Goal: Obtain resource: Obtain resource

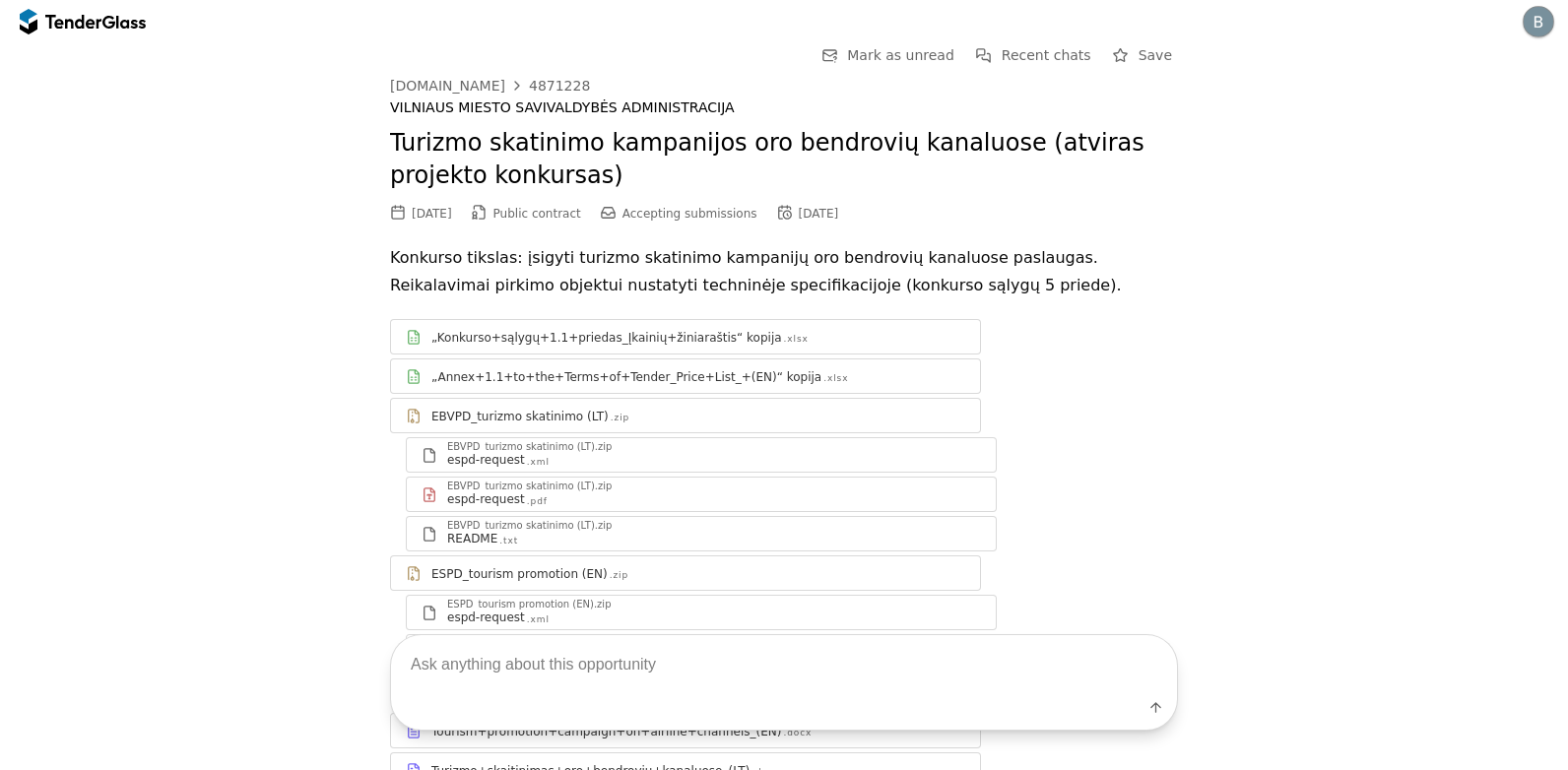
scroll to position [172, 0]
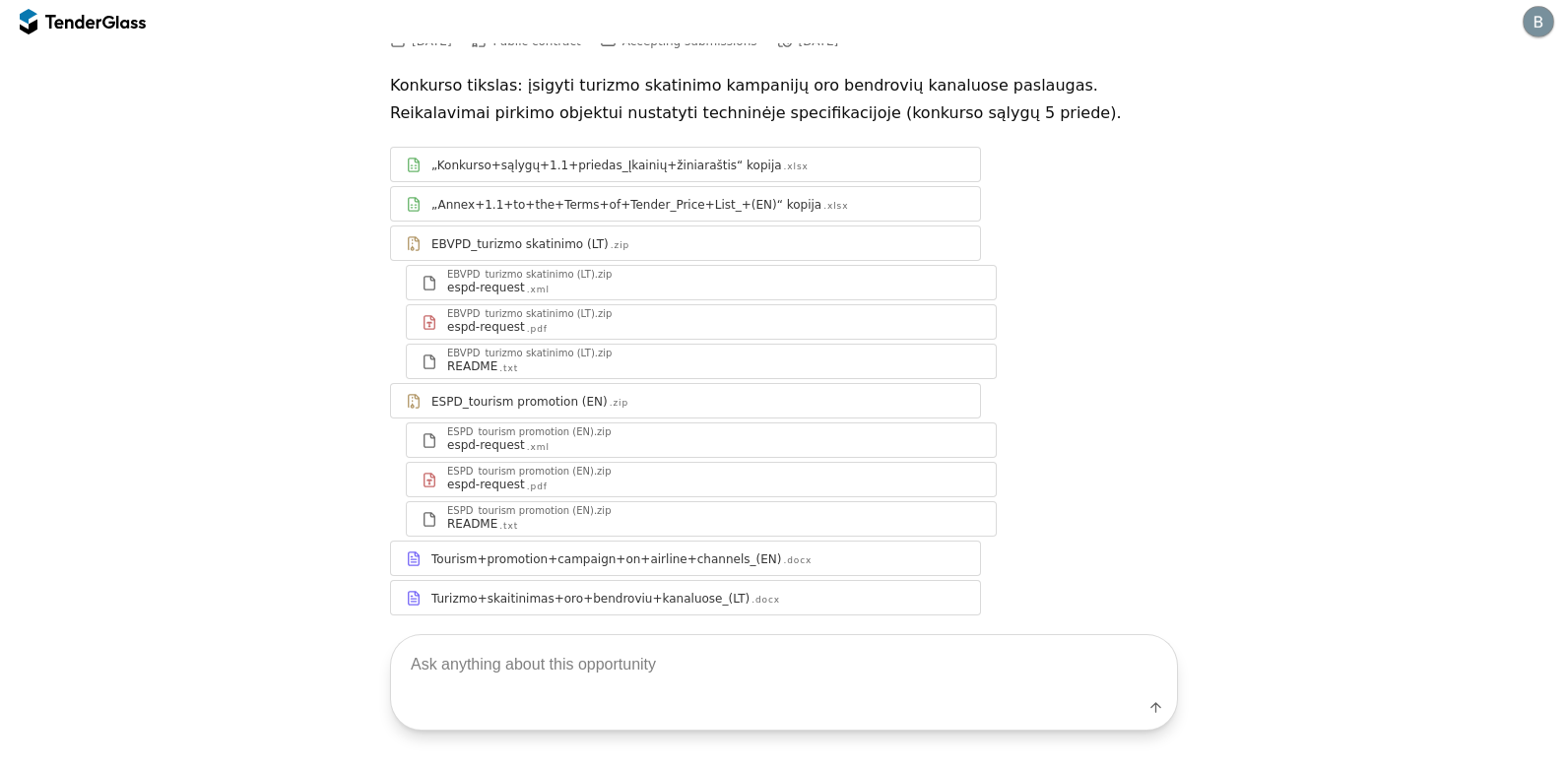
click at [575, 599] on div "Label" at bounding box center [784, 683] width 1568 height 174
click at [547, 596] on div "Label" at bounding box center [784, 683] width 1568 height 174
click at [432, 590] on div at bounding box center [698, 590] width 534 height 1
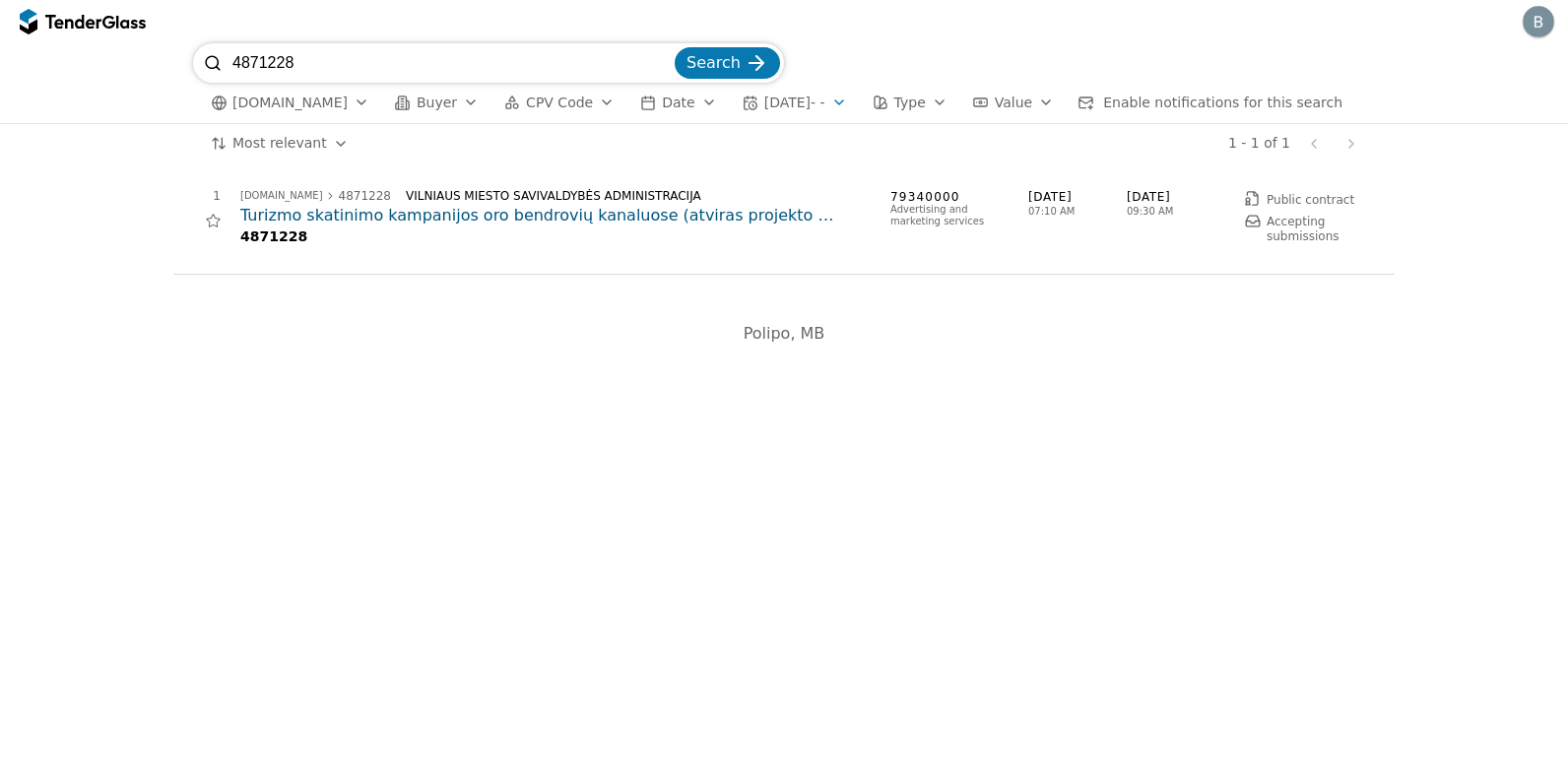
click at [567, 66] on input "4871228" at bounding box center [451, 63] width 439 height 40
click at [671, 62] on input "4871228" at bounding box center [451, 63] width 439 height 40
click at [583, 100] on div "button" at bounding box center [607, 103] width 55 height 51
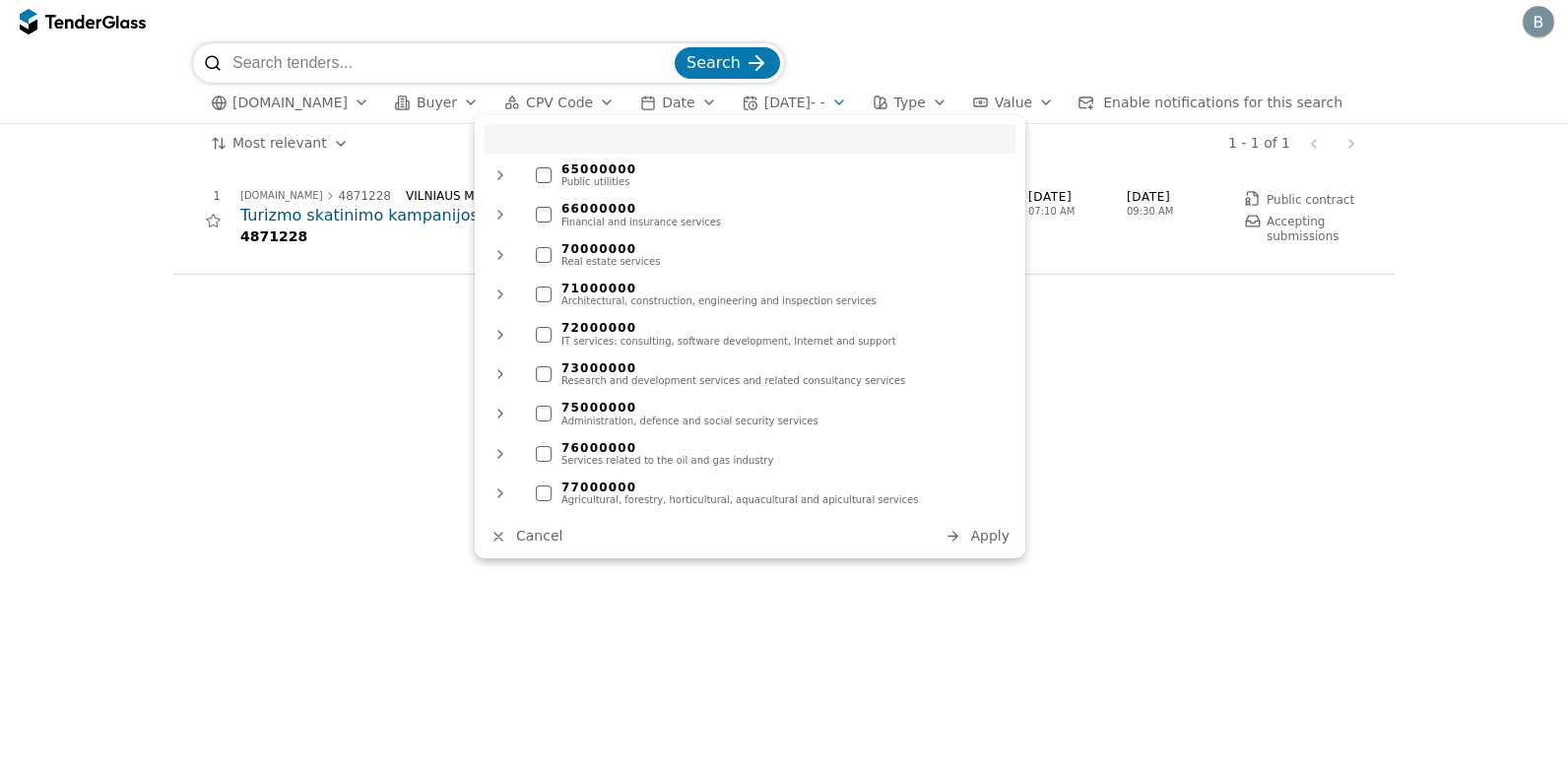
scroll to position [1379, 0]
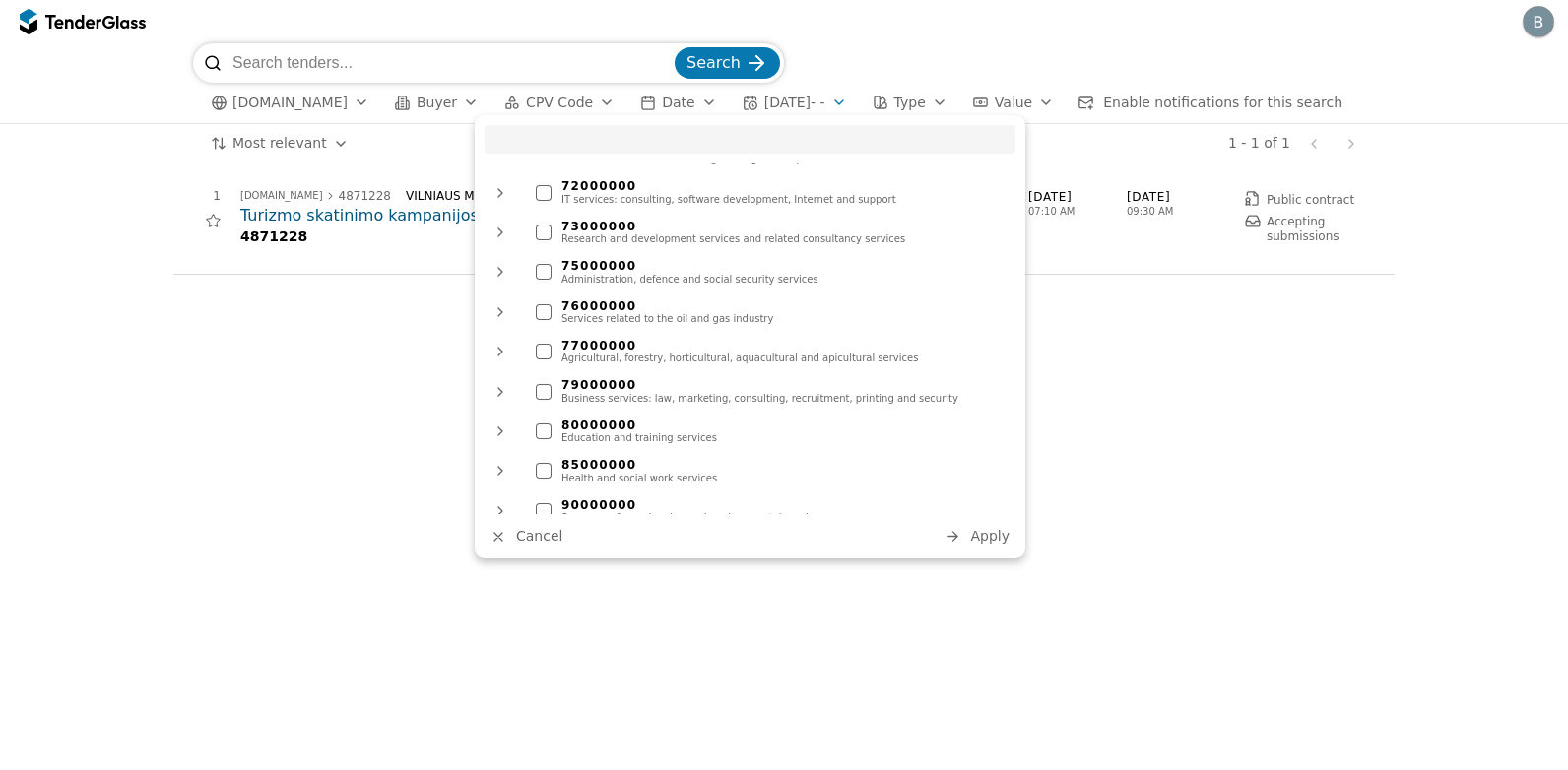
click at [585, 419] on div "80000000" at bounding box center [783, 426] width 444 height 14
click at [966, 531] on button "Apply" at bounding box center [977, 535] width 77 height 25
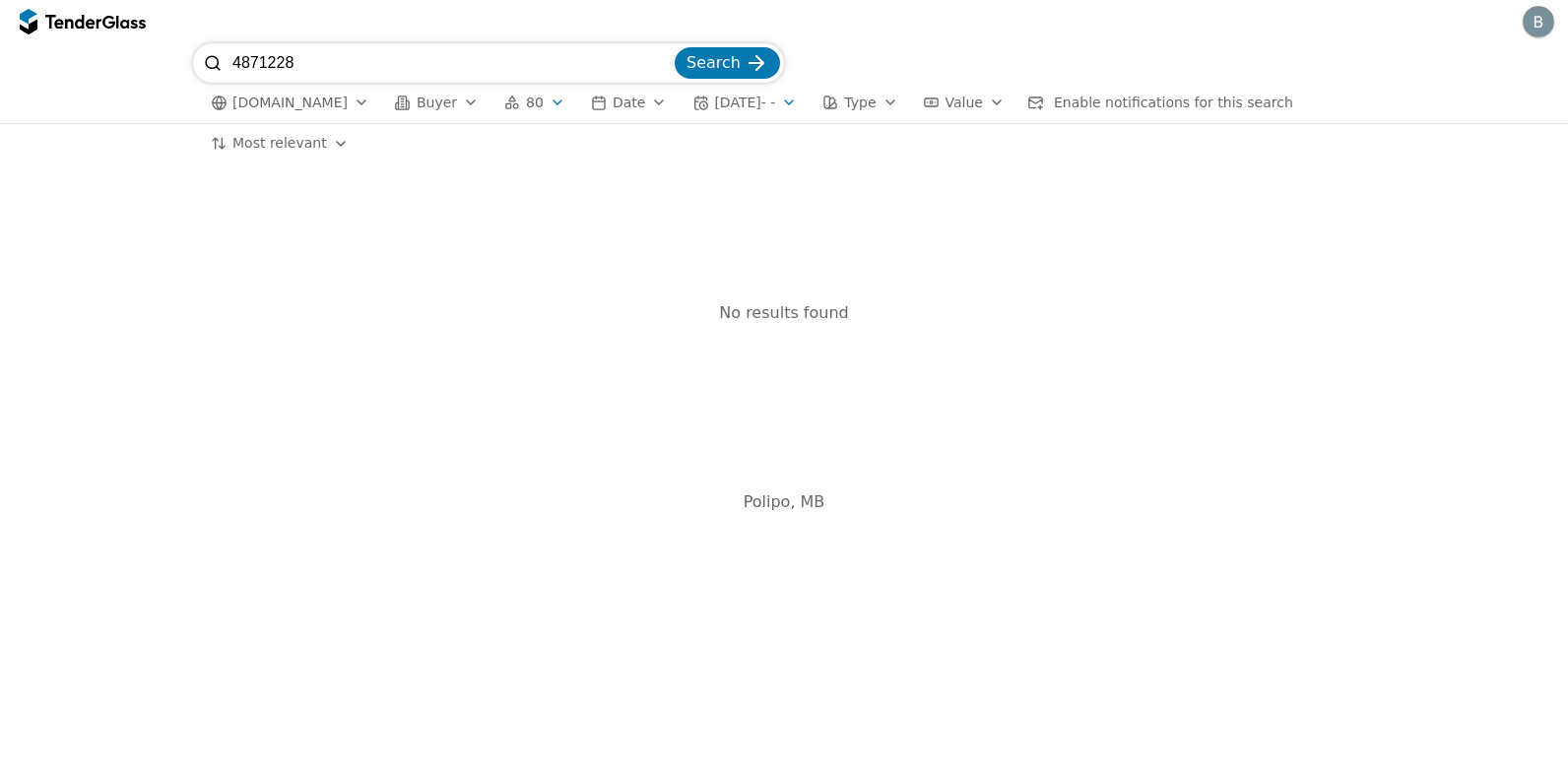
click at [655, 58] on input "4871228" at bounding box center [451, 63] width 439 height 40
click at [667, 61] on input "4871228" at bounding box center [451, 63] width 439 height 40
click at [702, 62] on span "Search" at bounding box center [714, 62] width 54 height 19
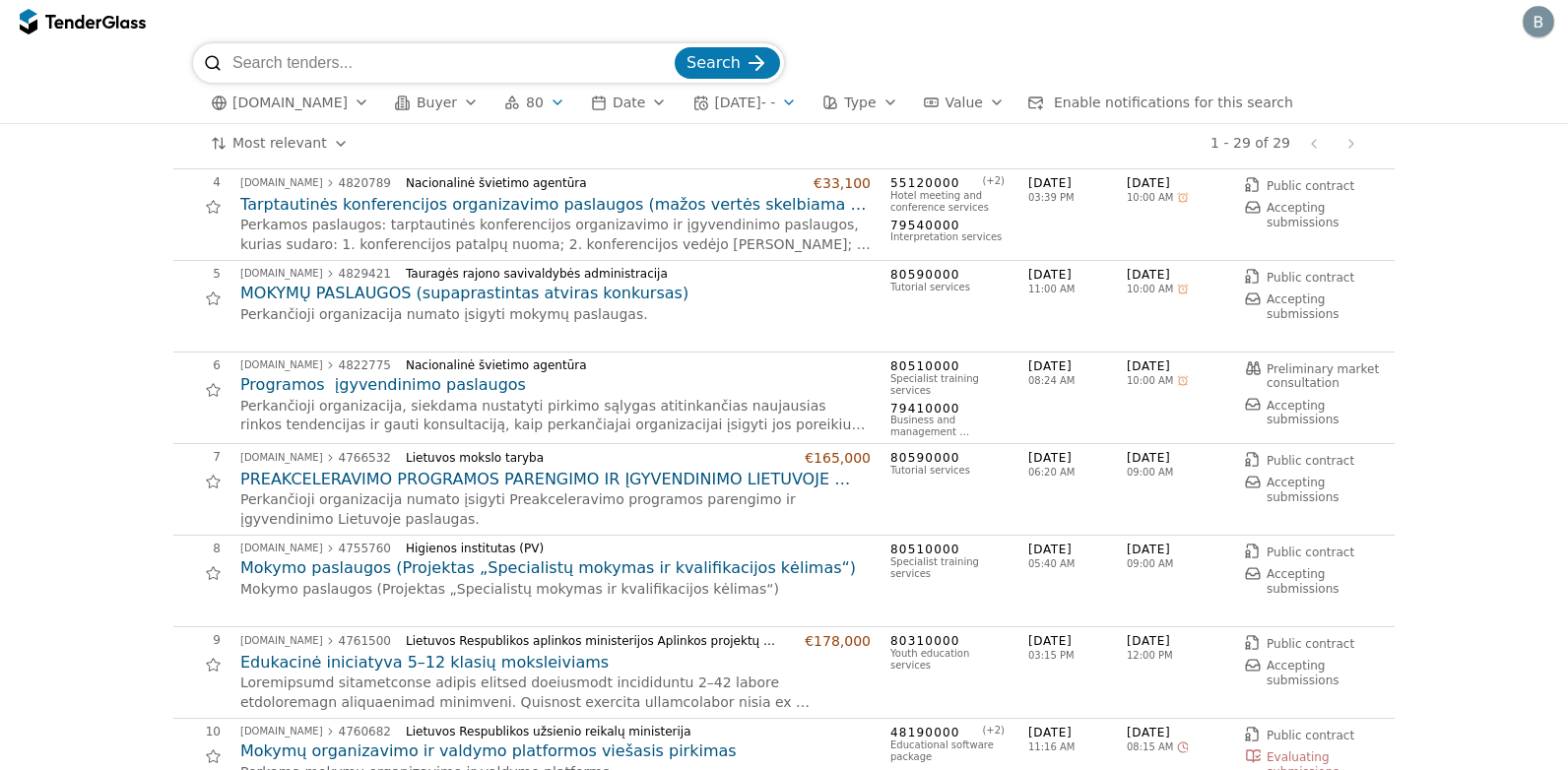
scroll to position [296, 0]
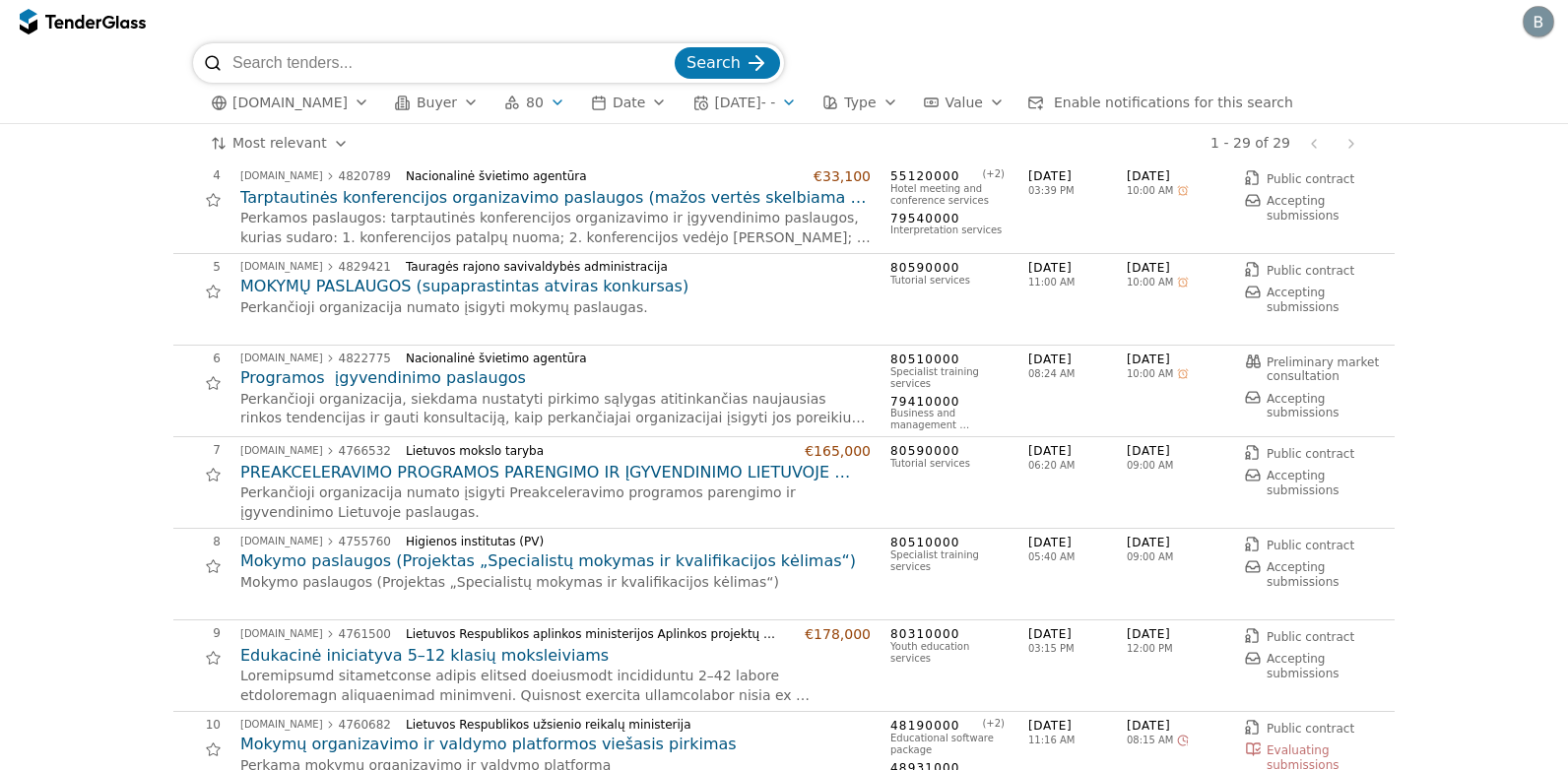
click at [584, 291] on h2 "MOKYMŲ PASLAUGOS (supaprastintas atviras konkursas)" at bounding box center [555, 287] width 631 height 22
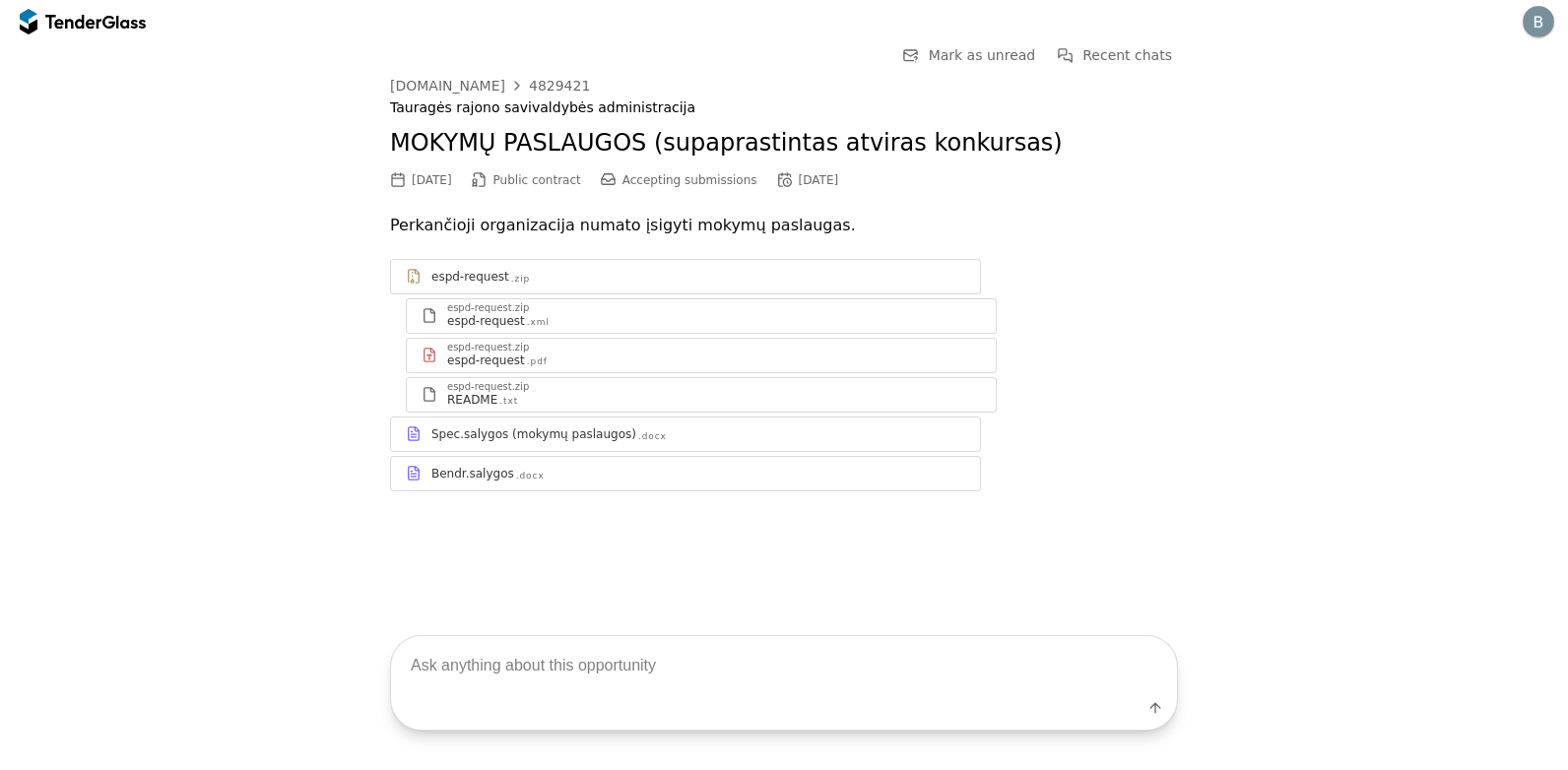
click at [559, 428] on div "Spec.salygos (mokymų paslaugos)" at bounding box center [534, 434] width 205 height 16
click at [893, 438] on div "Spec.salygos (mokymų paslaugos) .docx" at bounding box center [698, 434] width 534 height 16
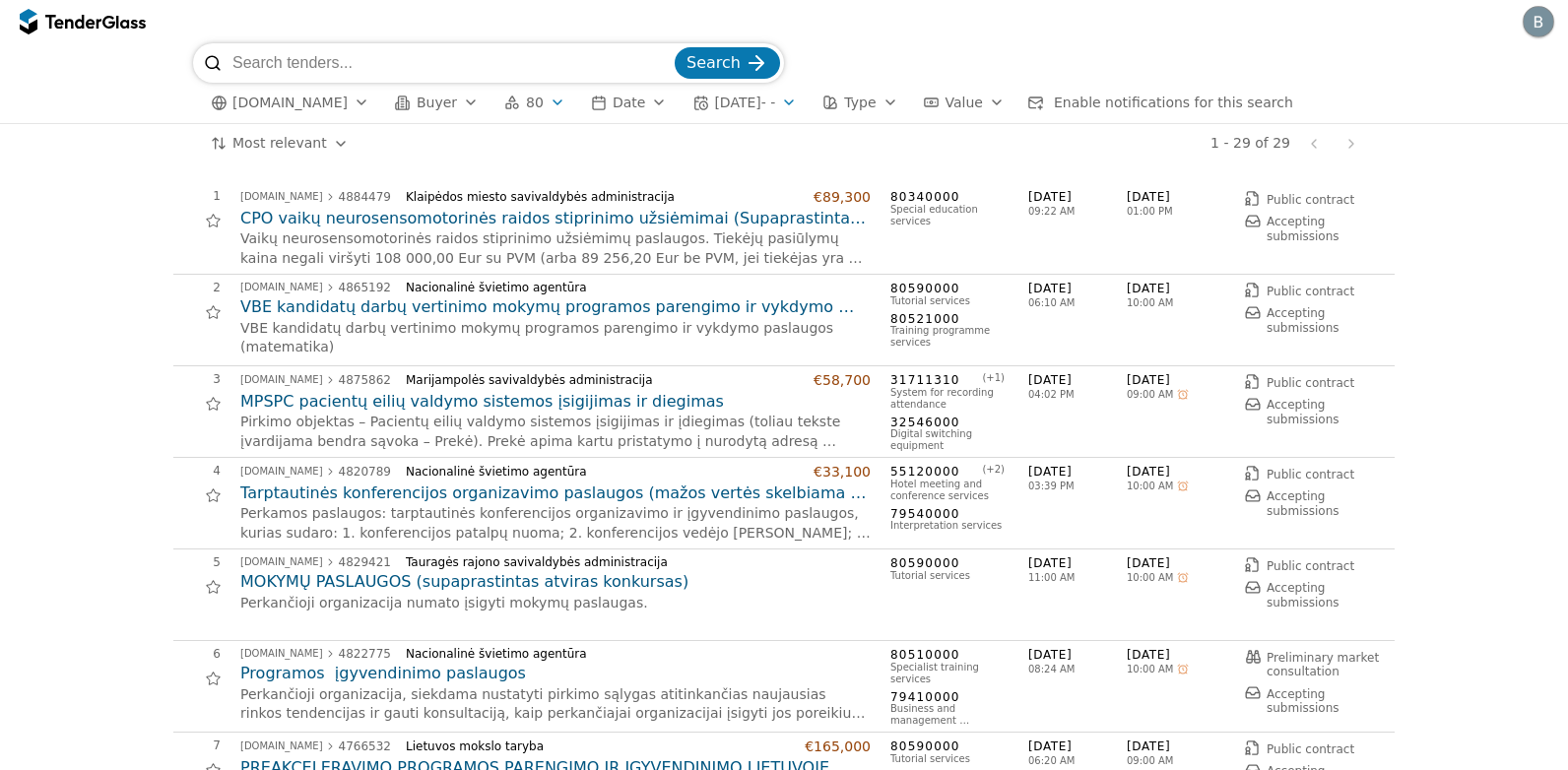
scroll to position [296, 0]
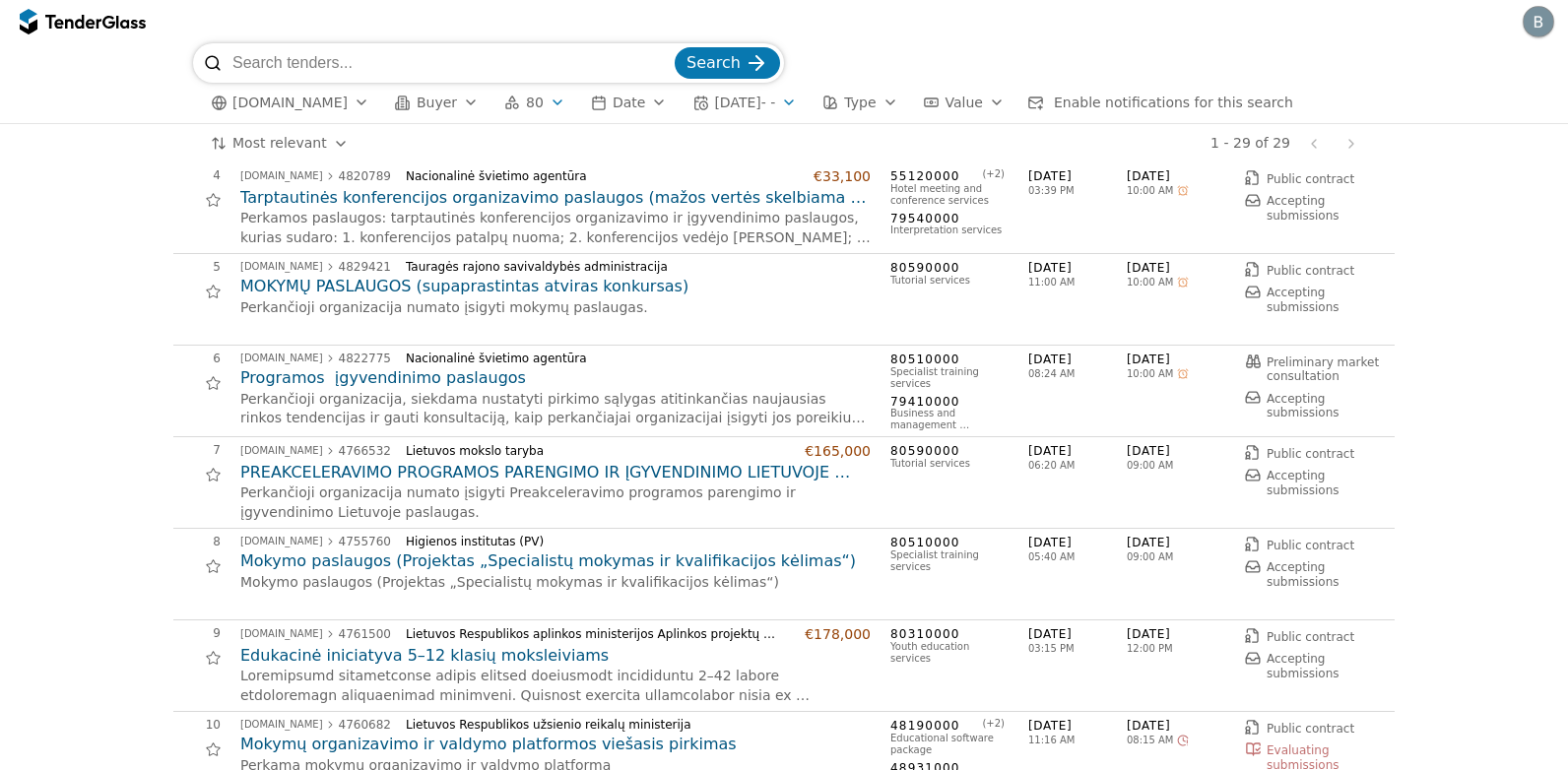
click at [243, 473] on h2 "PREAKCELERAVIMO PROGRAMOS PARENGIMO IR ĮGYVENDINIMO LIETUVOJE PASLAUGOS (TARPTA…" at bounding box center [555, 473] width 631 height 22
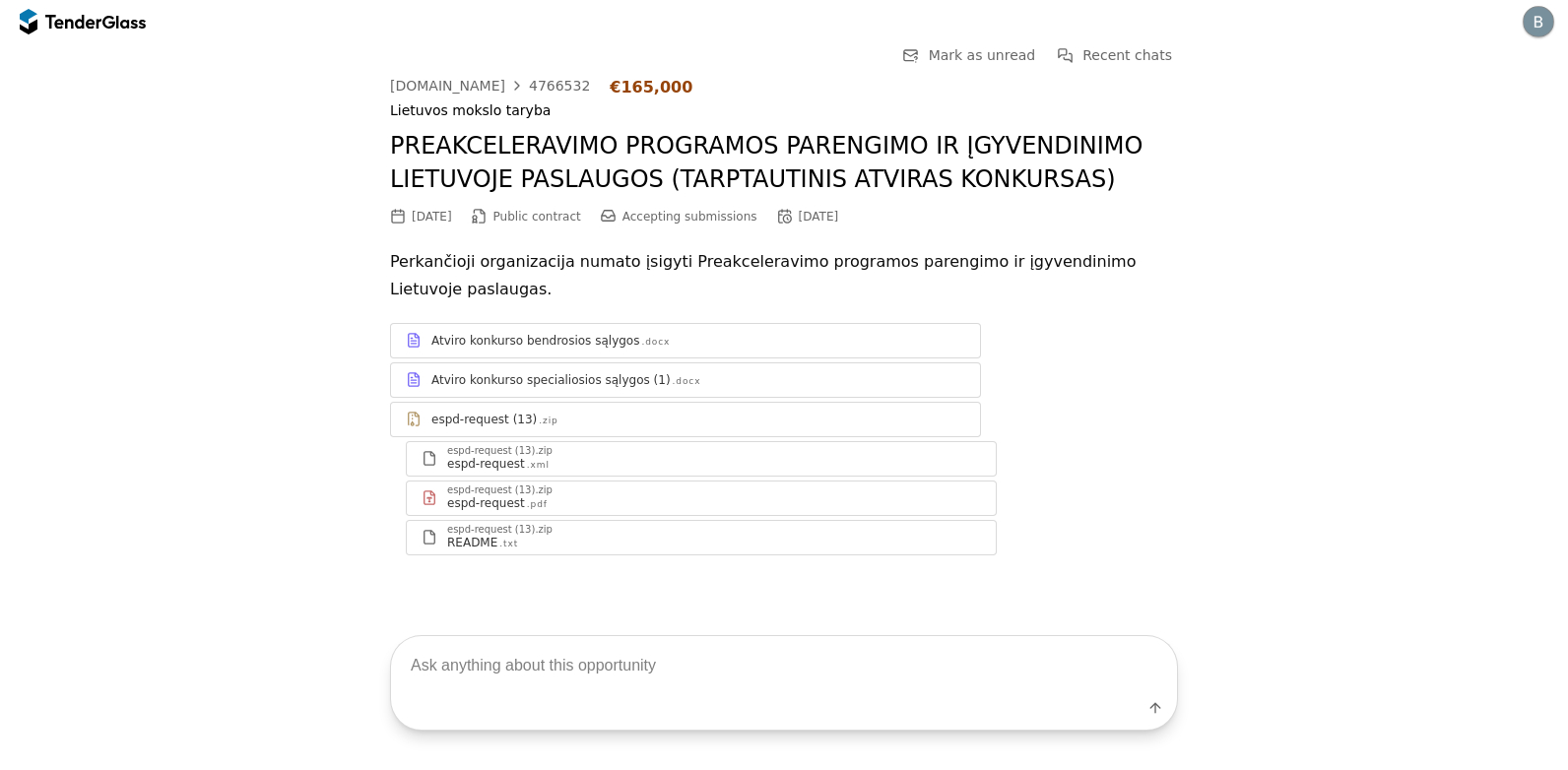
click at [427, 370] on div "Atviro konkurso specialiosios sąlygos (1) .docx" at bounding box center [685, 379] width 589 height 25
